Goal: Task Accomplishment & Management: Complete application form

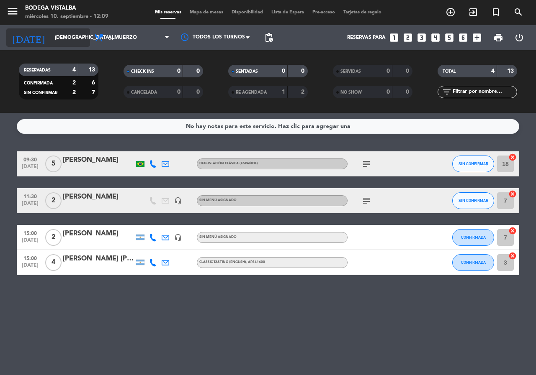
click at [54, 37] on input "[DEMOGRAPHIC_DATA] [DATE]" at bounding box center [84, 38] width 67 height 14
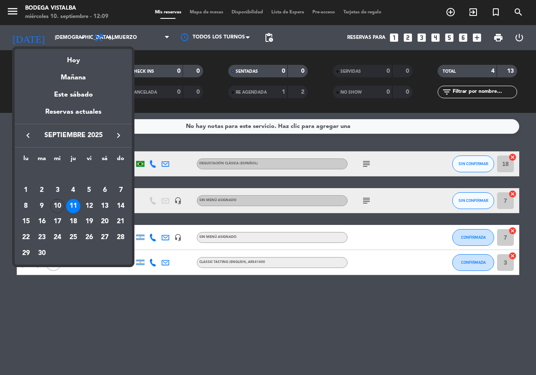
click at [121, 131] on icon "keyboard_arrow_right" at bounding box center [118, 136] width 10 height 10
click at [88, 204] on div "10" at bounding box center [89, 206] width 14 height 14
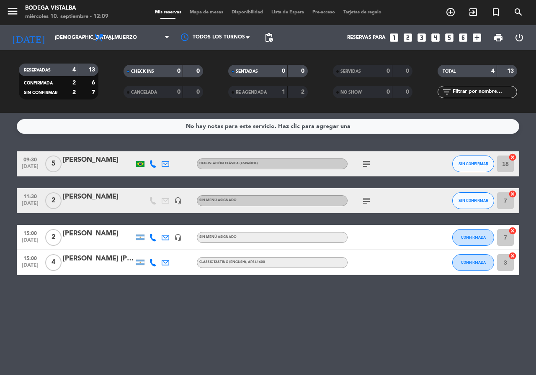
type input "vie. [DATE]"
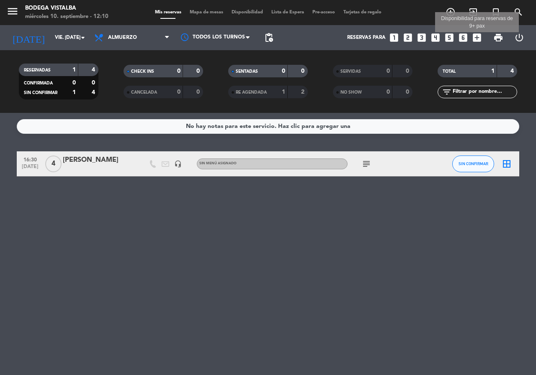
click at [480, 36] on icon "add_box" at bounding box center [476, 37] width 11 height 11
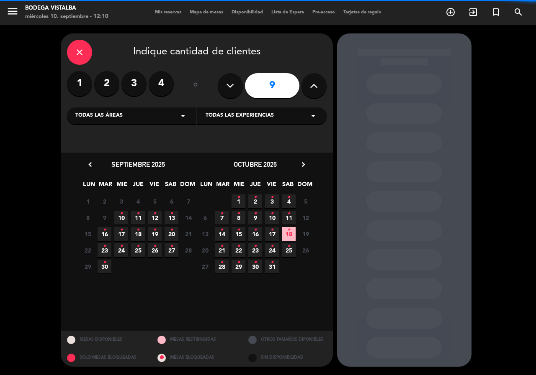
click at [320, 90] on button at bounding box center [313, 85] width 25 height 25
click at [319, 90] on button at bounding box center [313, 85] width 25 height 25
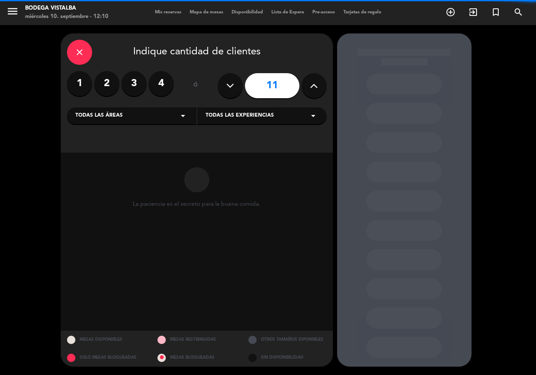
click at [319, 90] on button at bounding box center [313, 85] width 25 height 25
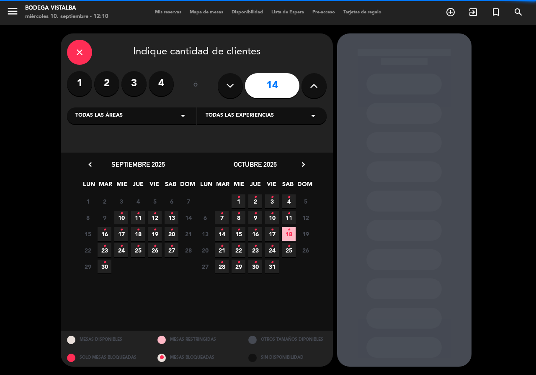
click at [319, 90] on button at bounding box center [313, 85] width 25 height 25
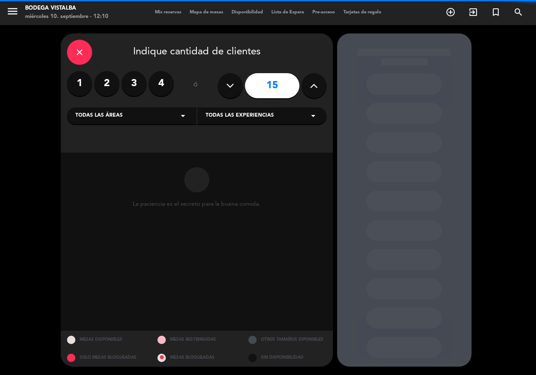
click at [319, 90] on button at bounding box center [313, 85] width 25 height 25
type input "17"
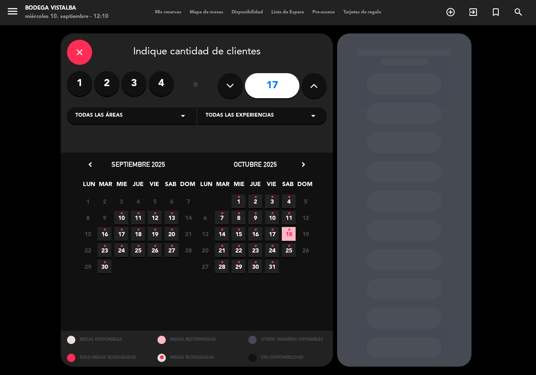
click at [273, 218] on icon "•" at bounding box center [271, 213] width 3 height 13
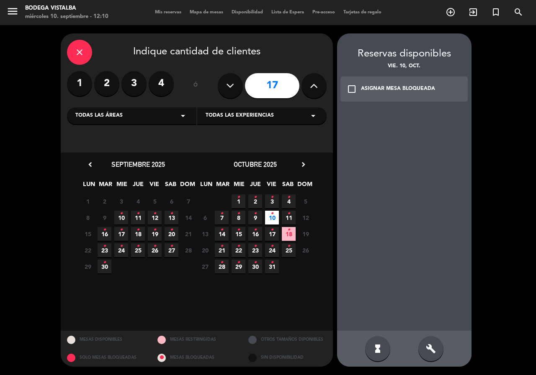
click at [419, 94] on div "check_box_outline_blank ASIGNAR MESA BLOQUEADA" at bounding box center [404, 89] width 128 height 25
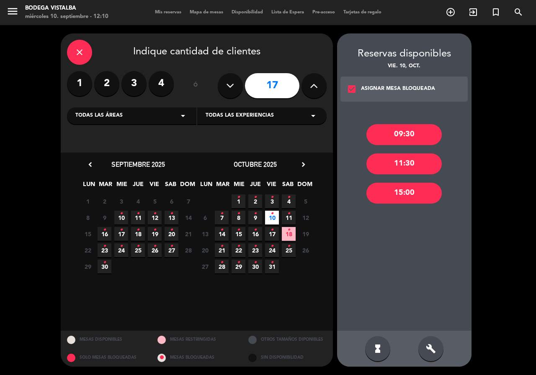
click at [415, 168] on div "11:30" at bounding box center [403, 164] width 75 height 21
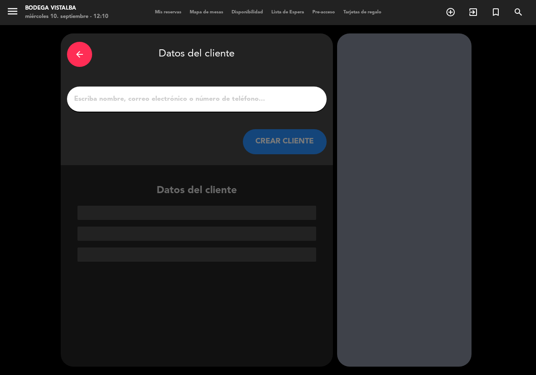
click at [203, 107] on div at bounding box center [197, 99] width 260 height 25
click at [203, 103] on input "1" at bounding box center [196, 99] width 247 height 12
paste input "[EMAIL_ADDRESS][DOMAIN_NAME]"
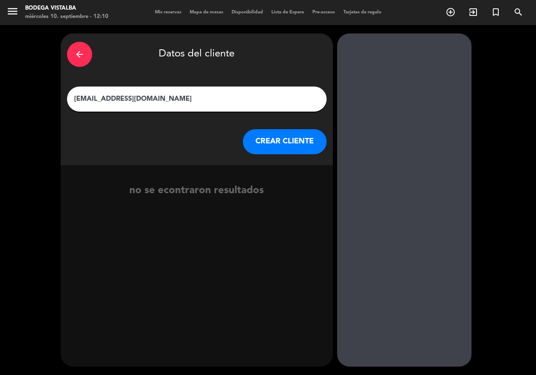
drag, startPoint x: 203, startPoint y: 102, endPoint x: 111, endPoint y: 95, distance: 92.8
click at [111, 95] on input "[EMAIL_ADDRESS][DOMAIN_NAME]" at bounding box center [196, 99] width 247 height 12
type input "sofi_stefano"
click at [289, 141] on button "CREAR CLIENTE" at bounding box center [285, 141] width 84 height 25
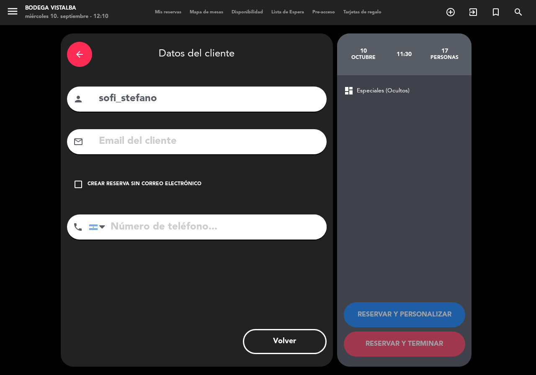
paste input "[EMAIL_ADDRESS][DOMAIN_NAME]"
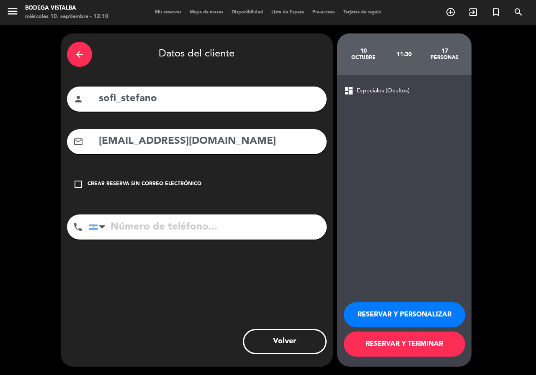
click at [205, 149] on input "[EMAIL_ADDRESS][DOMAIN_NAME]" at bounding box center [209, 141] width 222 height 17
type input "[EMAIL_ADDRESS][DOMAIN_NAME]"
click at [212, 237] on input "tel" at bounding box center [208, 227] width 238 height 25
paste input "[PHONE_NUMBER]"
type input "[PHONE_NUMBER]"
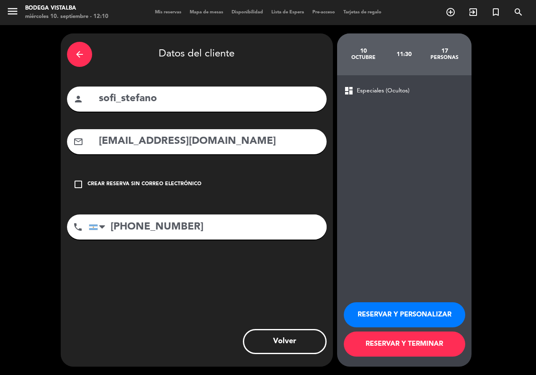
click at [404, 313] on button "RESERVAR Y PERSONALIZAR" at bounding box center [404, 315] width 121 height 25
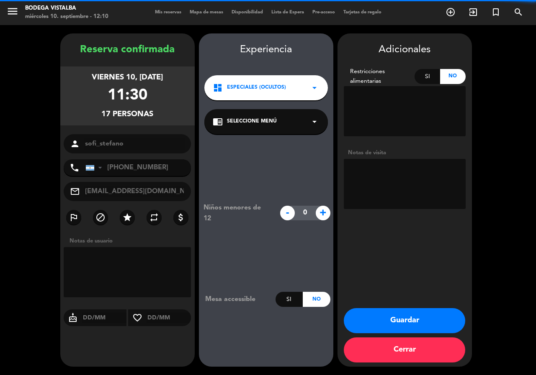
click at [394, 169] on textarea at bounding box center [405, 184] width 122 height 50
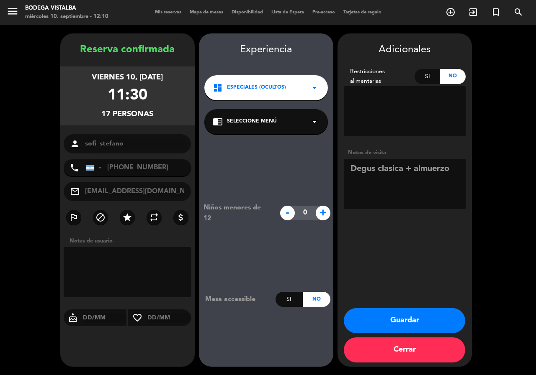
type textarea "Degus clasica + almuerzo"
click at [426, 320] on button "Guardar" at bounding box center [404, 321] width 121 height 25
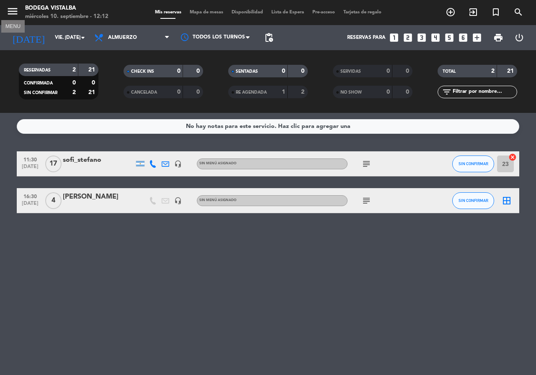
click at [9, 14] on icon "menu" at bounding box center [12, 11] width 13 height 13
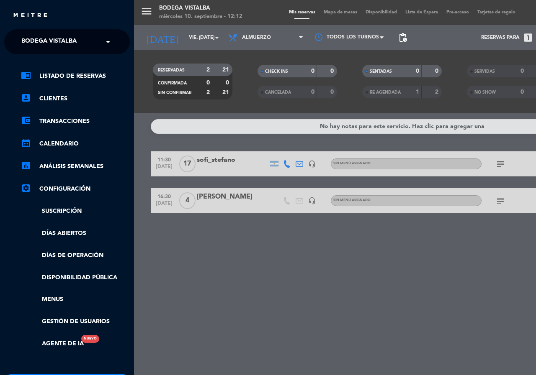
click at [21, 46] on div "× BODEGA VISTALBA" at bounding box center [53, 42] width 71 height 18
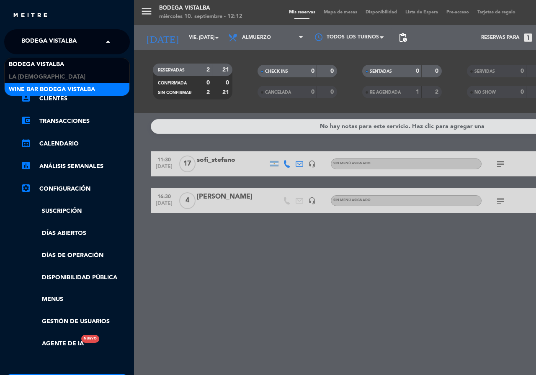
click at [36, 93] on span "Wine Bar Bodega Vistalba" at bounding box center [52, 90] width 86 height 10
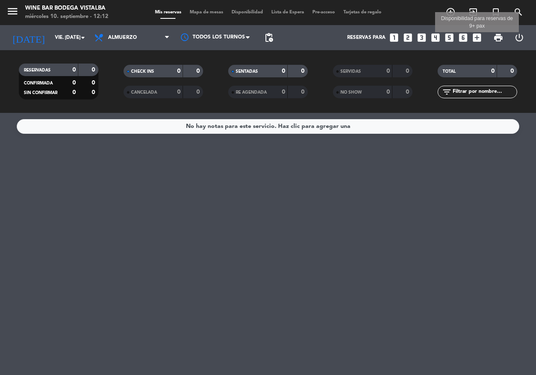
click at [475, 39] on icon "add_box" at bounding box center [476, 37] width 11 height 11
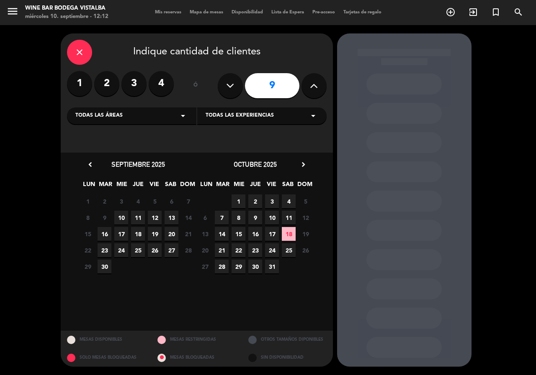
click at [312, 89] on icon at bounding box center [314, 86] width 8 height 13
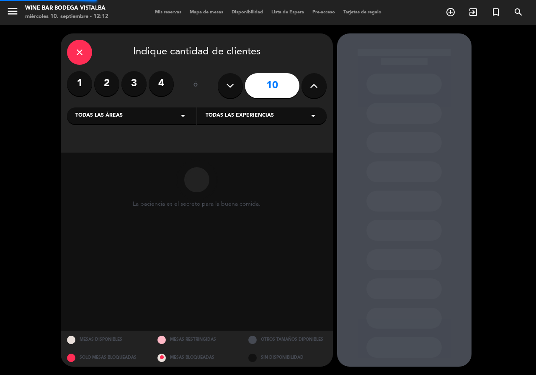
click at [312, 89] on icon at bounding box center [314, 86] width 8 height 13
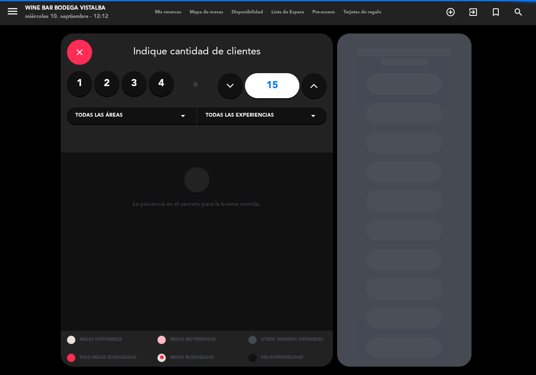
click at [312, 89] on icon at bounding box center [314, 86] width 8 height 13
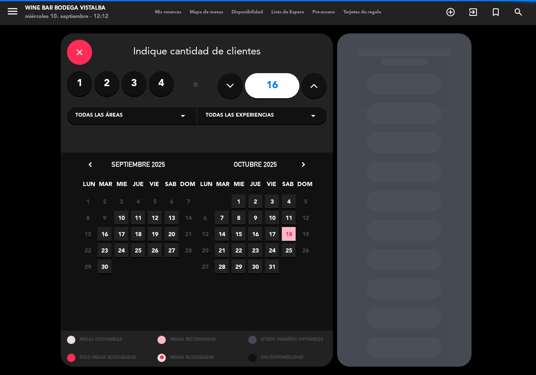
click at [312, 89] on icon at bounding box center [314, 86] width 8 height 13
type input "17"
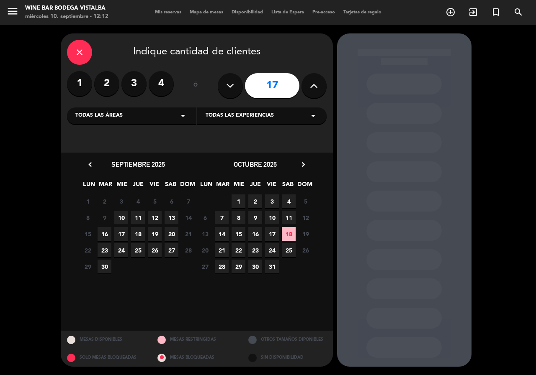
click at [271, 220] on span "10" at bounding box center [272, 218] width 14 height 14
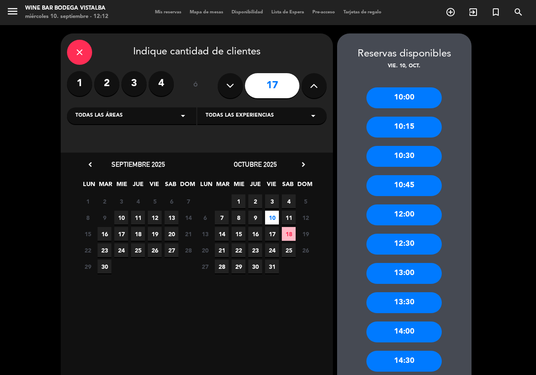
click at [417, 306] on div "13:30" at bounding box center [403, 303] width 75 height 21
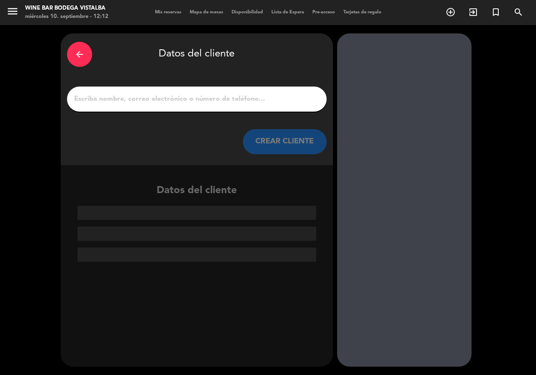
click at [235, 104] on input "1" at bounding box center [196, 99] width 247 height 12
paste input "[PHONE_NUMBER]"
type input "[PHONE_NUMBER]"
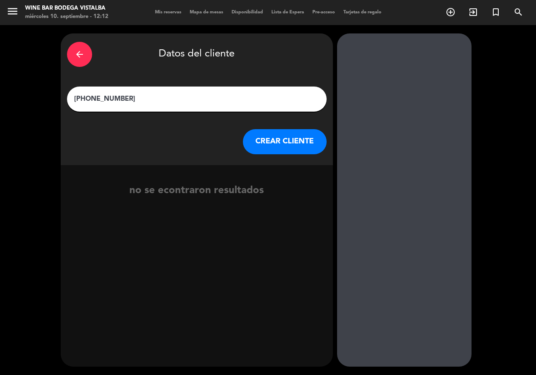
drag, startPoint x: 219, startPoint y: 104, endPoint x: 0, endPoint y: 114, distance: 218.7
click at [0, 114] on div "arrow_back Datos del cliente [PHONE_NUMBER] CREAR CLIENTE no se econtraron resu…" at bounding box center [268, 200] width 536 height 350
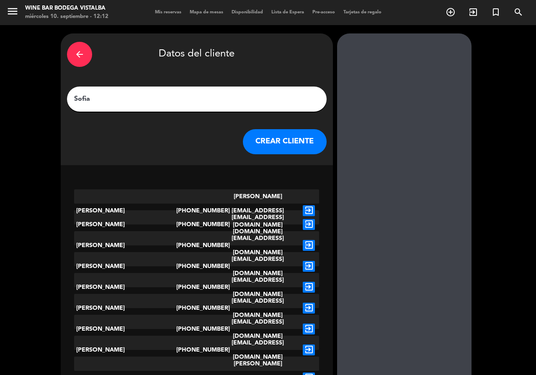
type input "Sofia"
click at [305, 142] on button "CREAR CLIENTE" at bounding box center [285, 141] width 84 height 25
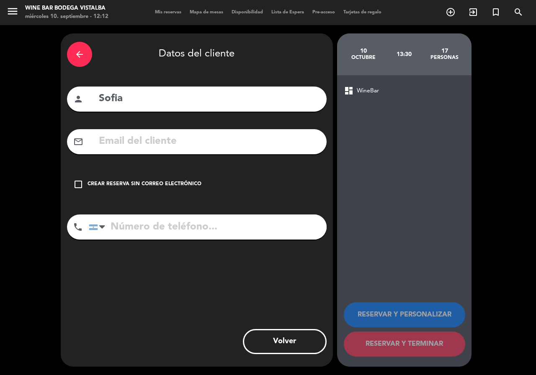
click at [118, 181] on div "Crear reserva sin correo electrónico" at bounding box center [144, 184] width 114 height 8
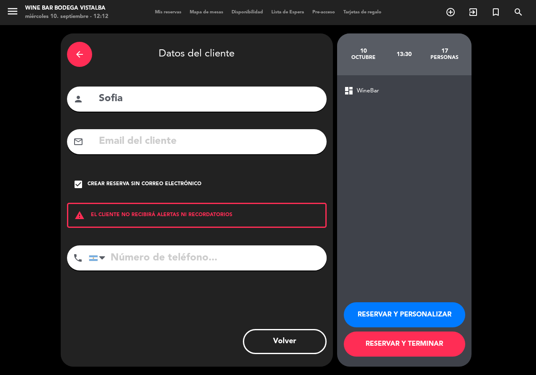
click at [441, 303] on button "RESERVAR Y PERSONALIZAR" at bounding box center [404, 315] width 121 height 25
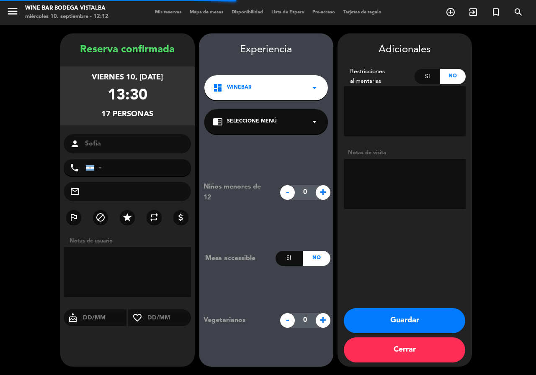
click at [397, 195] on textarea at bounding box center [405, 184] width 122 height 50
type textarea "Realizan degus clasica 11:30"
click at [404, 309] on button "Guardar" at bounding box center [404, 321] width 121 height 25
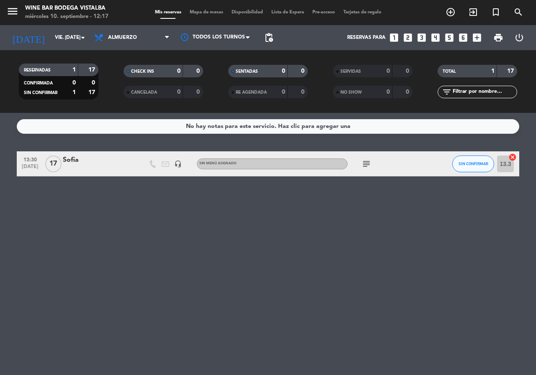
click at [368, 162] on icon "subject" at bounding box center [366, 164] width 10 height 10
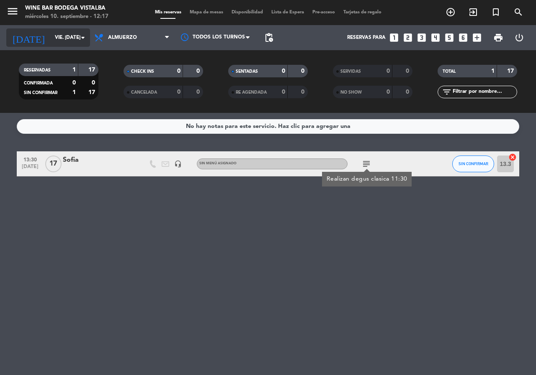
click at [57, 39] on input "vie. [DATE]" at bounding box center [84, 38] width 67 height 14
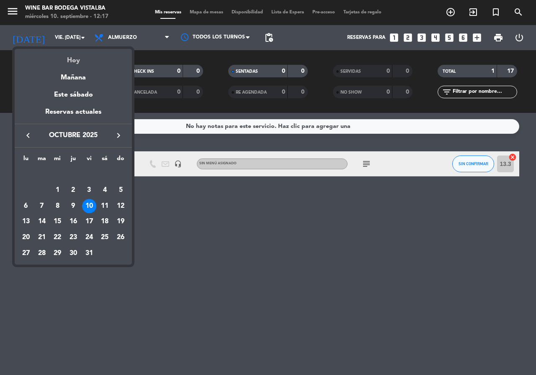
click at [77, 57] on div "Hoy" at bounding box center [73, 57] width 117 height 17
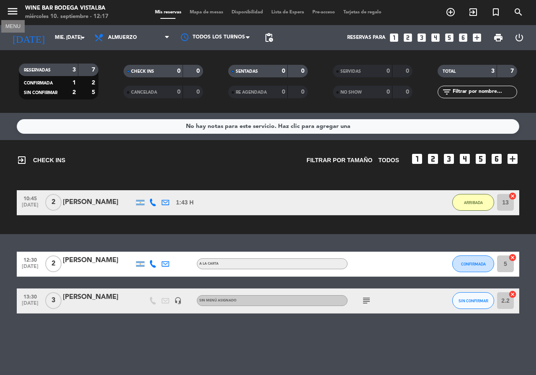
click at [10, 9] on icon "menu" at bounding box center [12, 11] width 13 height 13
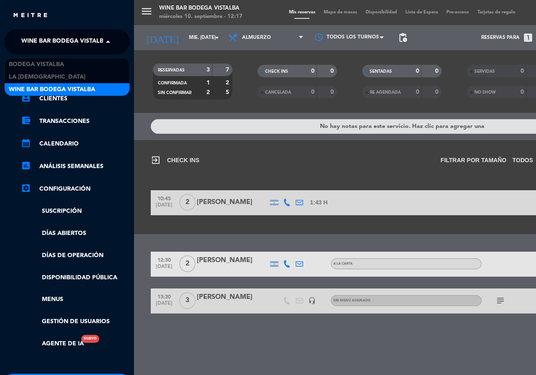
click at [77, 40] on span "Wine Bar Bodega Vistalba" at bounding box center [64, 42] width 86 height 18
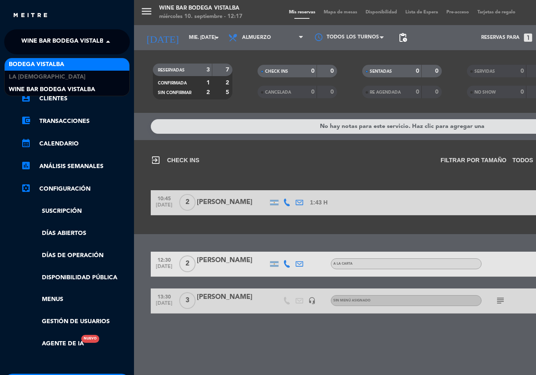
click at [81, 62] on div "BODEGA VISTALBA" at bounding box center [67, 64] width 125 height 13
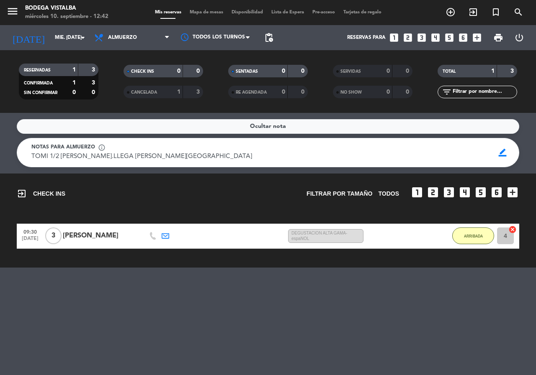
click at [10, 4] on span "menu" at bounding box center [15, 13] width 19 height 20
click at [12, 9] on icon "menu" at bounding box center [12, 11] width 13 height 13
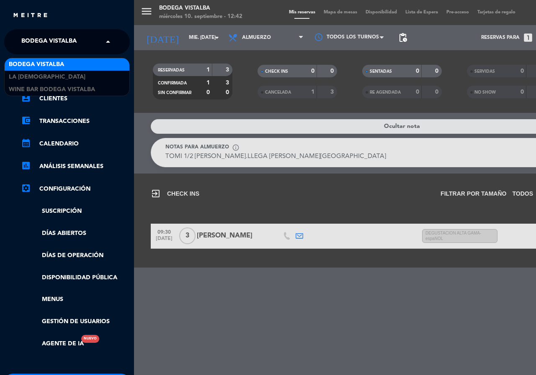
click at [22, 40] on span "BODEGA VISTALBA" at bounding box center [48, 42] width 55 height 18
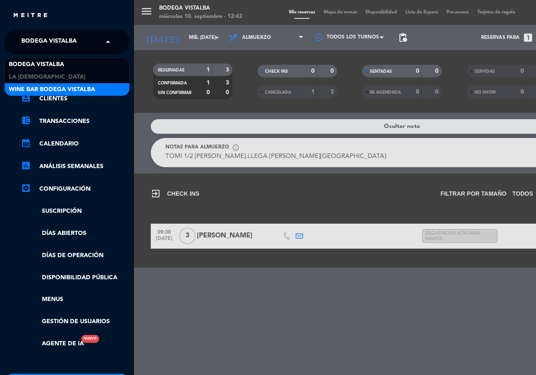
click at [36, 86] on span "Wine Bar Bodega Vistalba" at bounding box center [52, 90] width 86 height 10
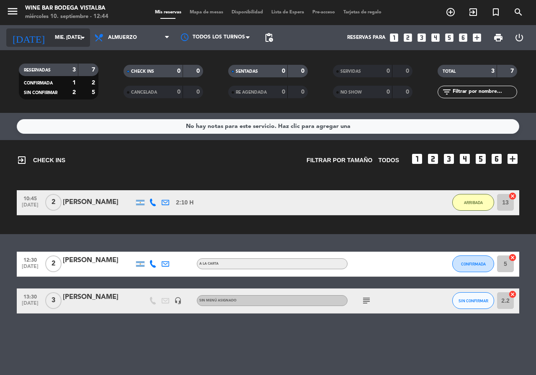
click at [78, 34] on icon "arrow_drop_down" at bounding box center [83, 38] width 10 height 10
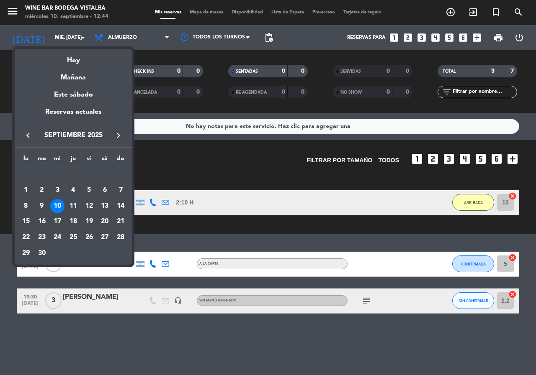
click at [116, 137] on icon "keyboard_arrow_right" at bounding box center [118, 136] width 10 height 10
click at [85, 203] on div "10" at bounding box center [89, 206] width 14 height 14
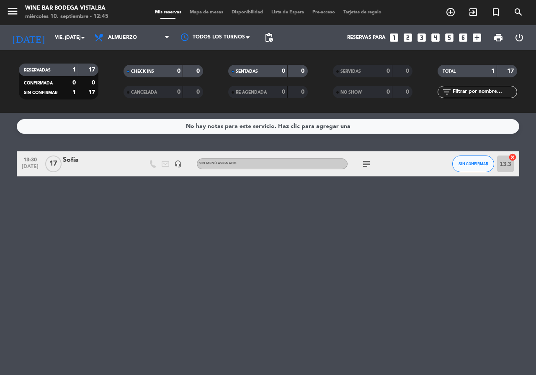
click at [365, 165] on icon "subject" at bounding box center [366, 164] width 10 height 10
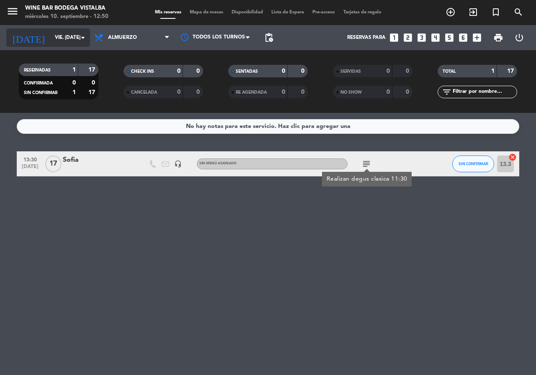
click at [66, 34] on input "vie. [DATE]" at bounding box center [84, 38] width 67 height 14
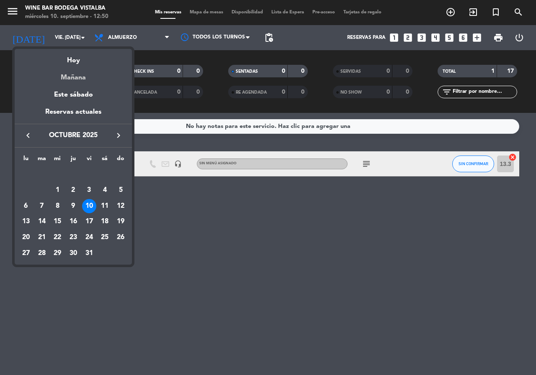
click at [83, 73] on div "Mañana" at bounding box center [73, 74] width 117 height 17
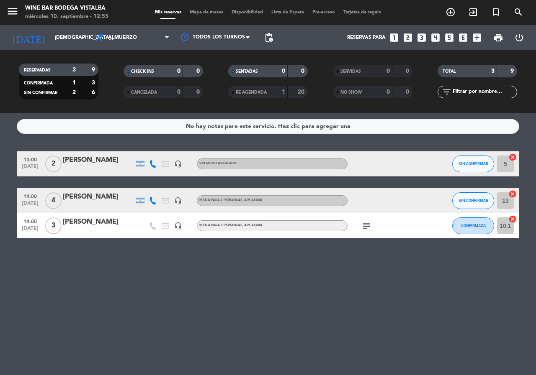
click at [375, 228] on div "subject" at bounding box center [384, 225] width 75 height 25
click at [372, 228] on span "subject" at bounding box center [366, 226] width 13 height 10
click at [371, 228] on icon "subject" at bounding box center [366, 226] width 10 height 10
click at [358, 262] on div "No hay notas para este servicio. Haz clic para agregar una 13:00 [DATE] 2 [PERS…" at bounding box center [268, 244] width 536 height 262
click at [51, 35] on input "[DEMOGRAPHIC_DATA] [DATE]" at bounding box center [84, 38] width 67 height 14
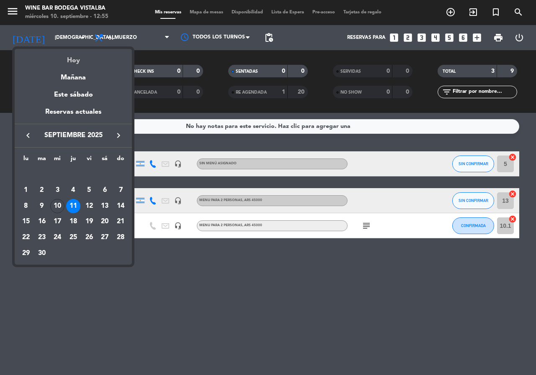
click at [53, 54] on div "Hoy" at bounding box center [73, 57] width 117 height 17
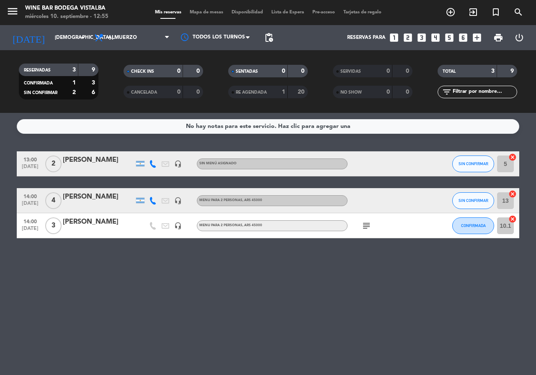
type input "mié. [DATE]"
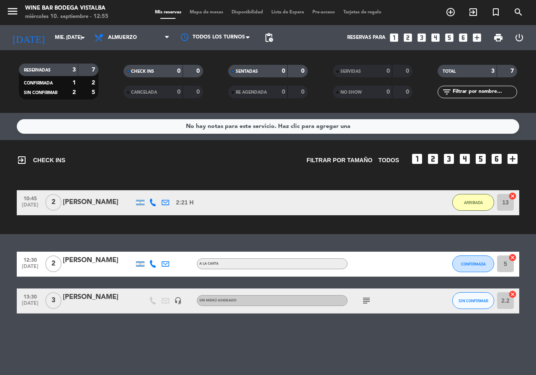
click at [152, 263] on icon at bounding box center [153, 264] width 8 height 8
click at [148, 250] on span "Copiar" at bounding box center [145, 250] width 18 height 9
click at [486, 270] on button "CONFIRMADA" at bounding box center [473, 264] width 42 height 17
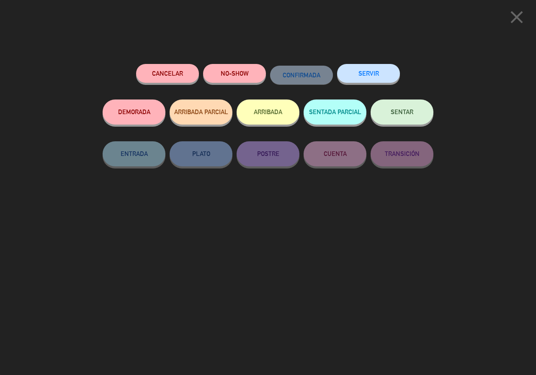
click at [254, 111] on button "ARRIBADA" at bounding box center [268, 112] width 63 height 25
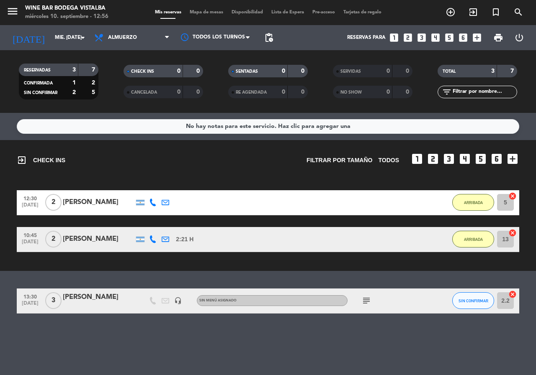
click at [370, 296] on div "subject" at bounding box center [384, 301] width 75 height 25
click at [367, 299] on icon "subject" at bounding box center [366, 301] width 10 height 10
click at [302, 348] on div "No hay notas para este servicio. Haz clic para agregar una exit_to_app CHECK IN…" at bounding box center [268, 244] width 536 height 262
click at [152, 240] on icon at bounding box center [153, 240] width 8 height 8
click at [151, 201] on icon at bounding box center [153, 203] width 8 height 8
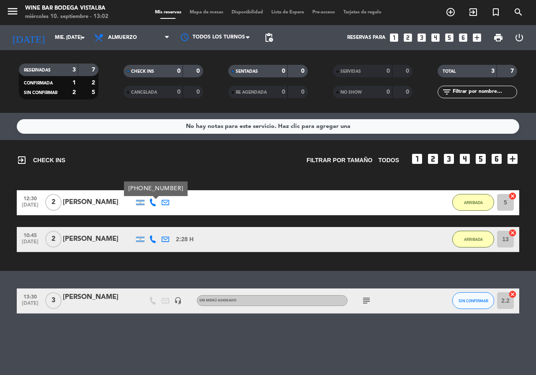
click at [155, 239] on icon at bounding box center [153, 240] width 8 height 8
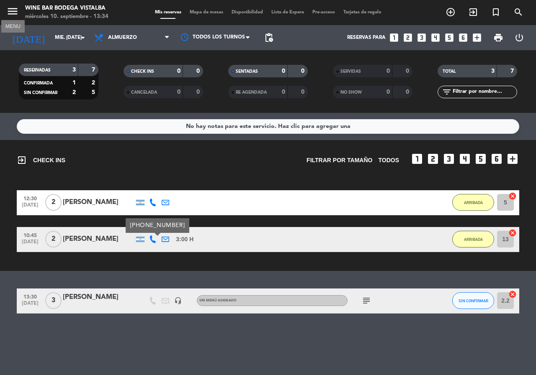
click at [7, 13] on icon "menu" at bounding box center [12, 11] width 13 height 13
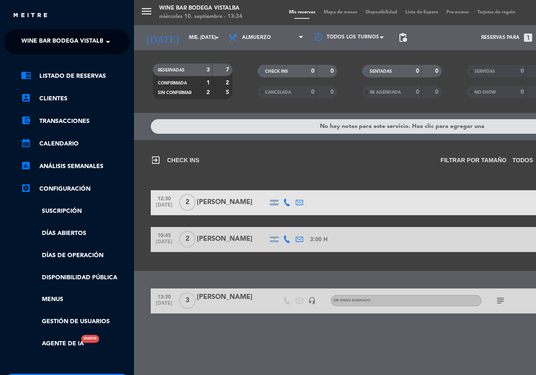
click at [26, 46] on span "Wine Bar Bodega Vistalba" at bounding box center [64, 42] width 86 height 18
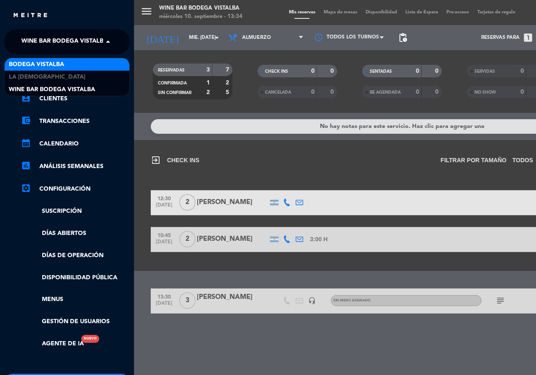
click at [44, 70] on div "BODEGA VISTALBA" at bounding box center [67, 64] width 125 height 13
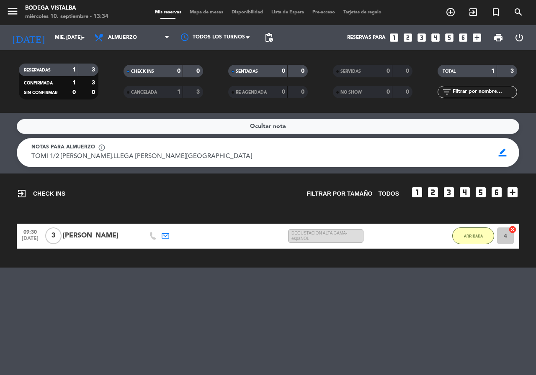
click at [435, 189] on icon "looks_two" at bounding box center [432, 192] width 13 height 13
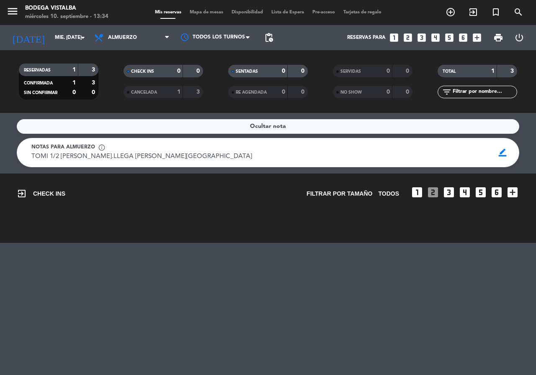
click at [410, 35] on icon "looks_two" at bounding box center [407, 37] width 11 height 11
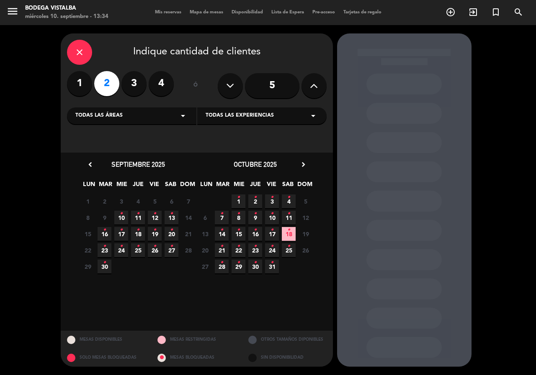
click at [301, 166] on icon "chevron_right" at bounding box center [303, 164] width 9 height 9
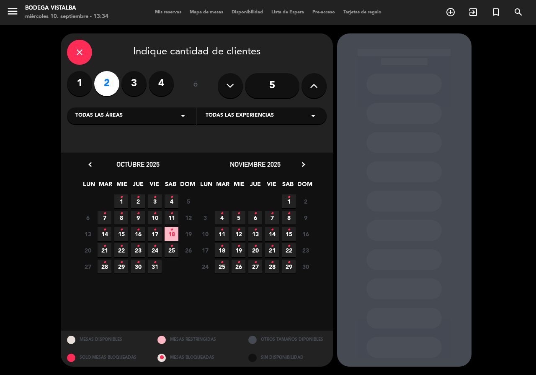
click at [236, 216] on span "5 •" at bounding box center [238, 218] width 14 height 14
